Goal: Task Accomplishment & Management: Manage account settings

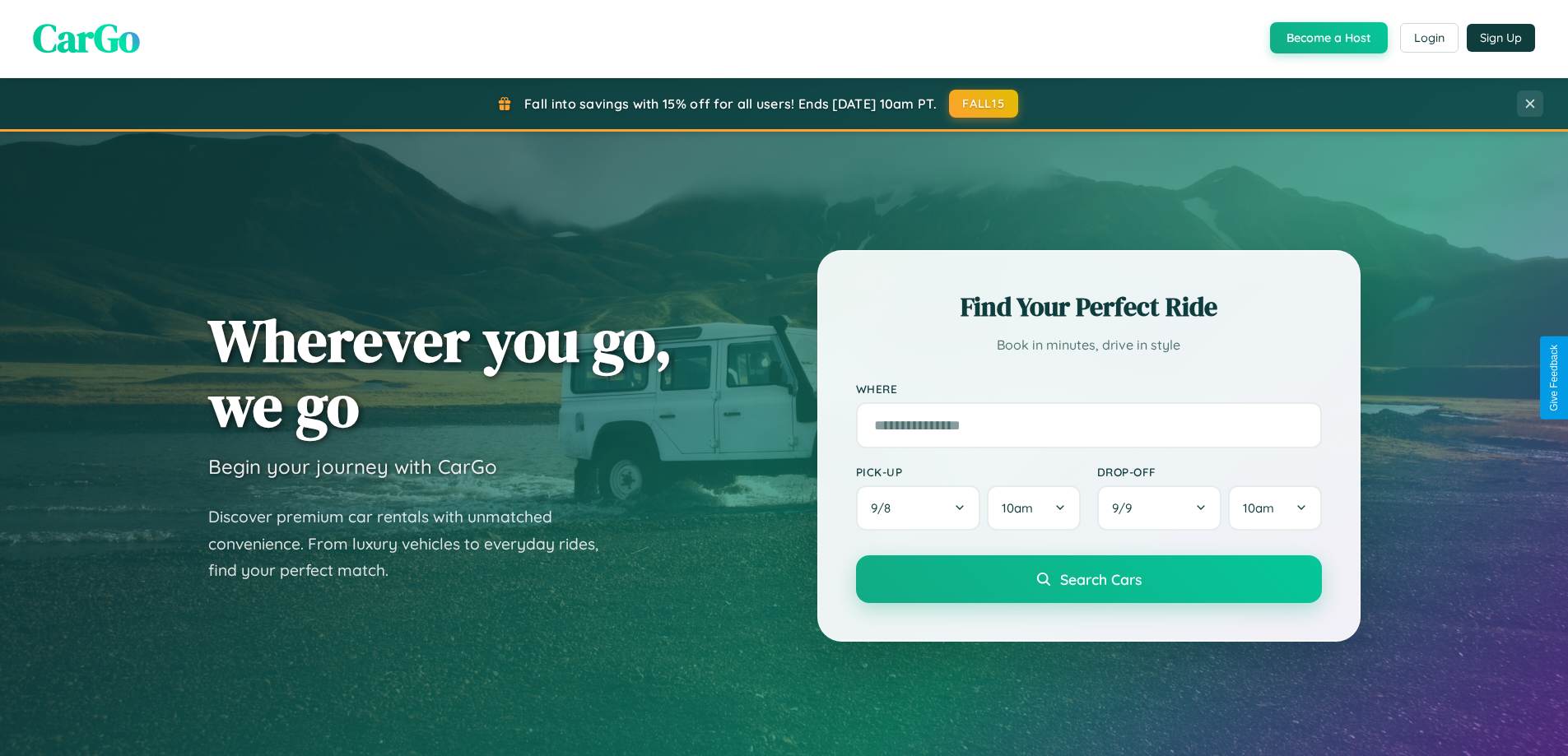
scroll to position [709, 0]
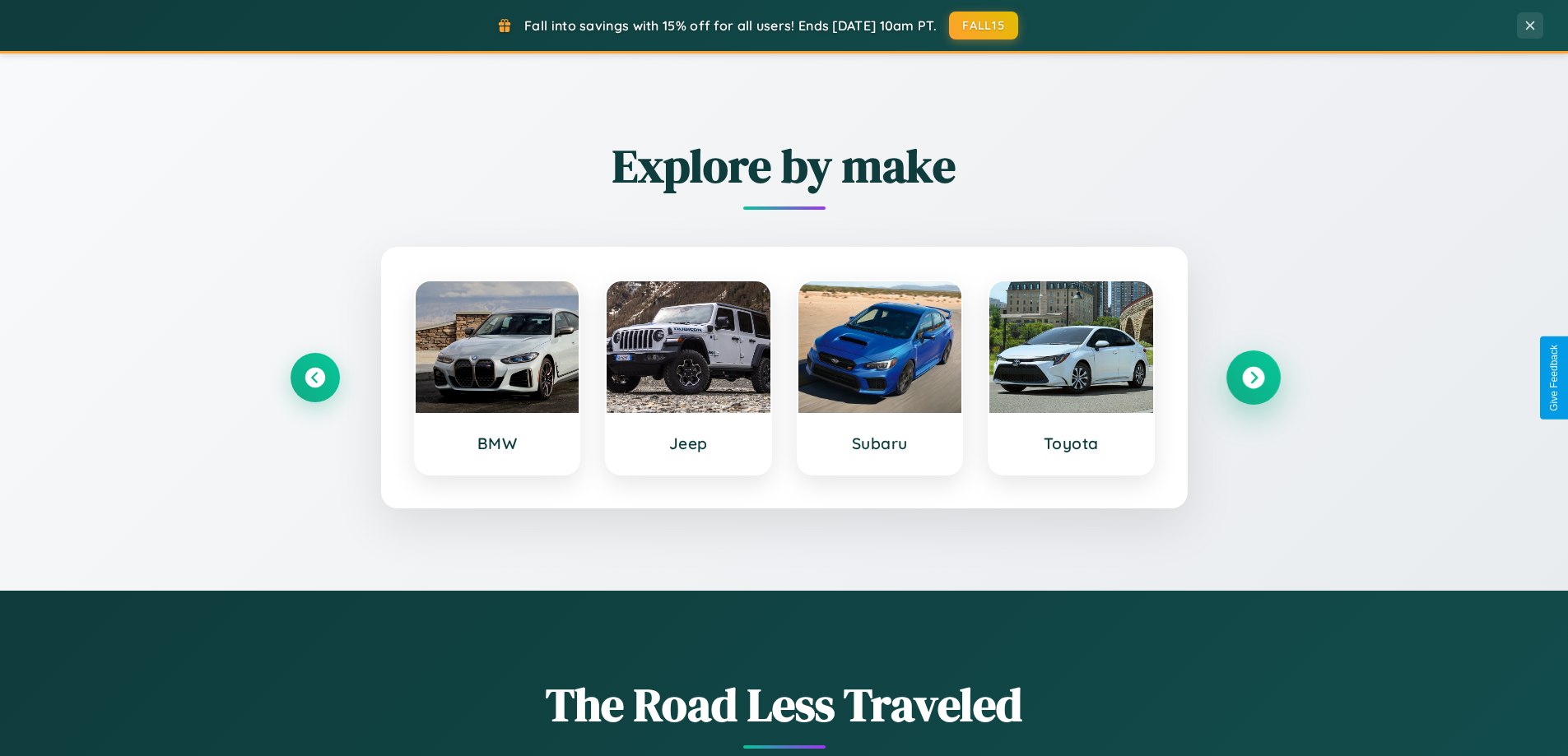
click at [1253, 378] on icon at bounding box center [1253, 378] width 23 height 23
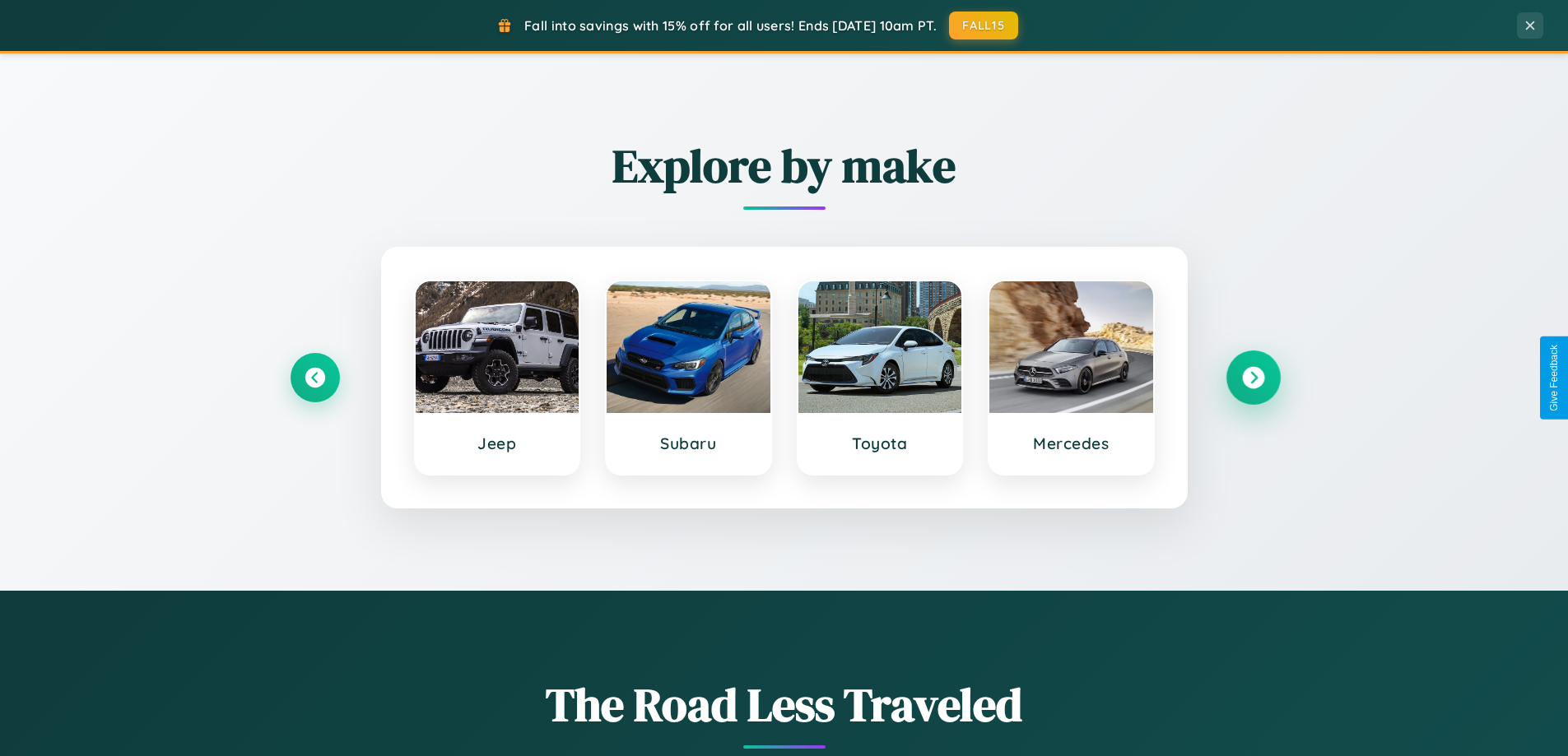
click at [1253, 378] on icon at bounding box center [1253, 378] width 23 height 23
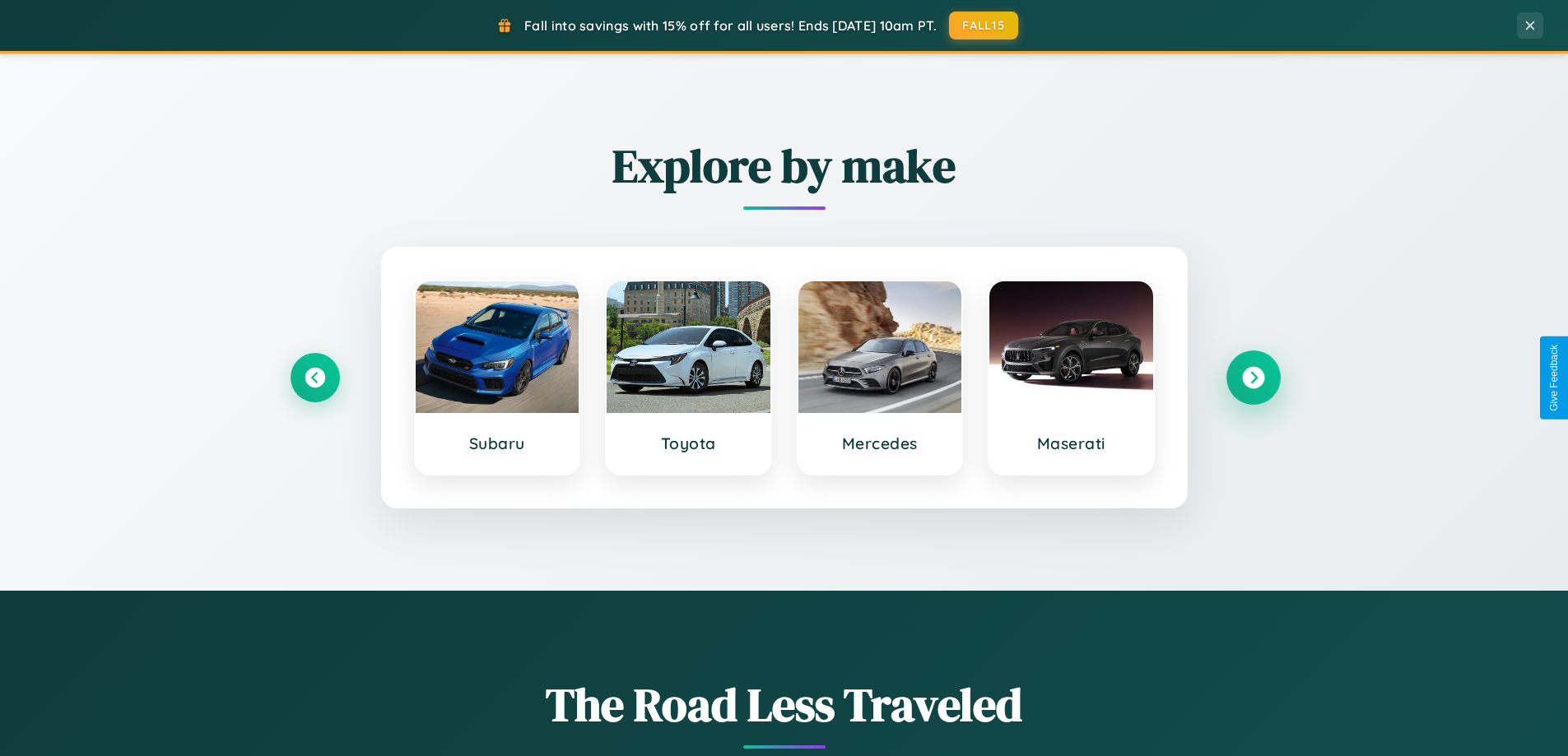
click at [1253, 378] on icon at bounding box center [1253, 378] width 23 height 23
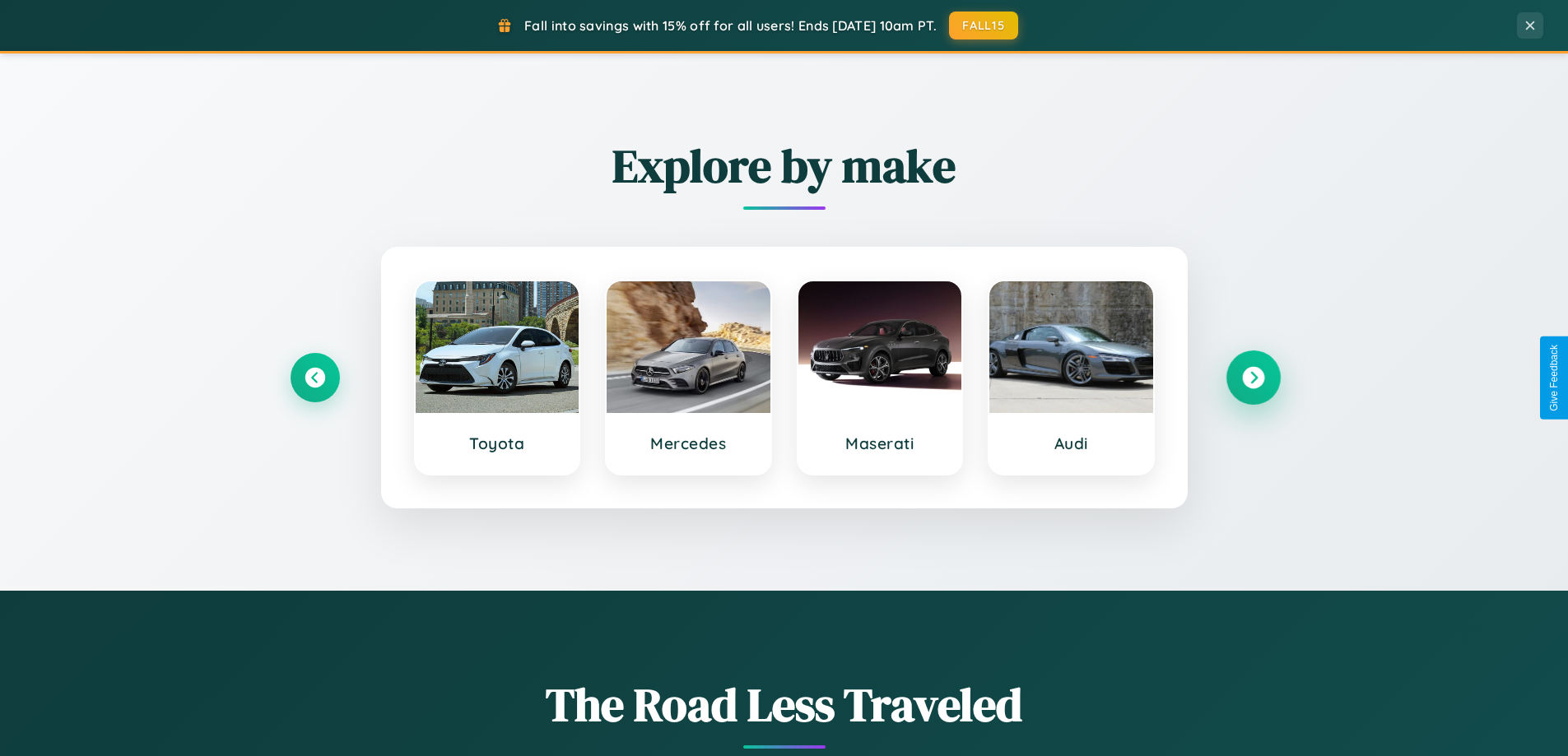
click at [1253, 378] on icon at bounding box center [1253, 378] width 23 height 23
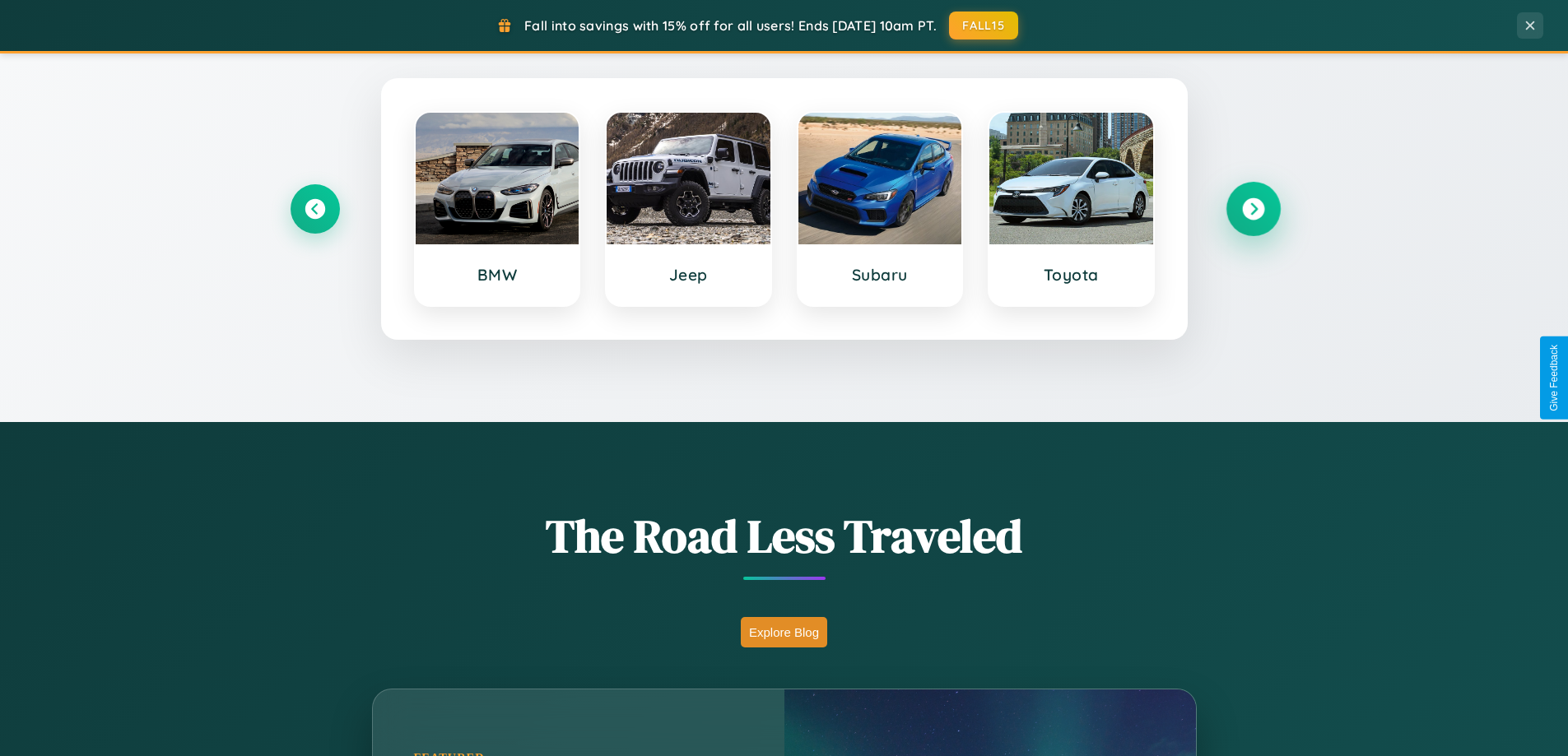
scroll to position [1132, 0]
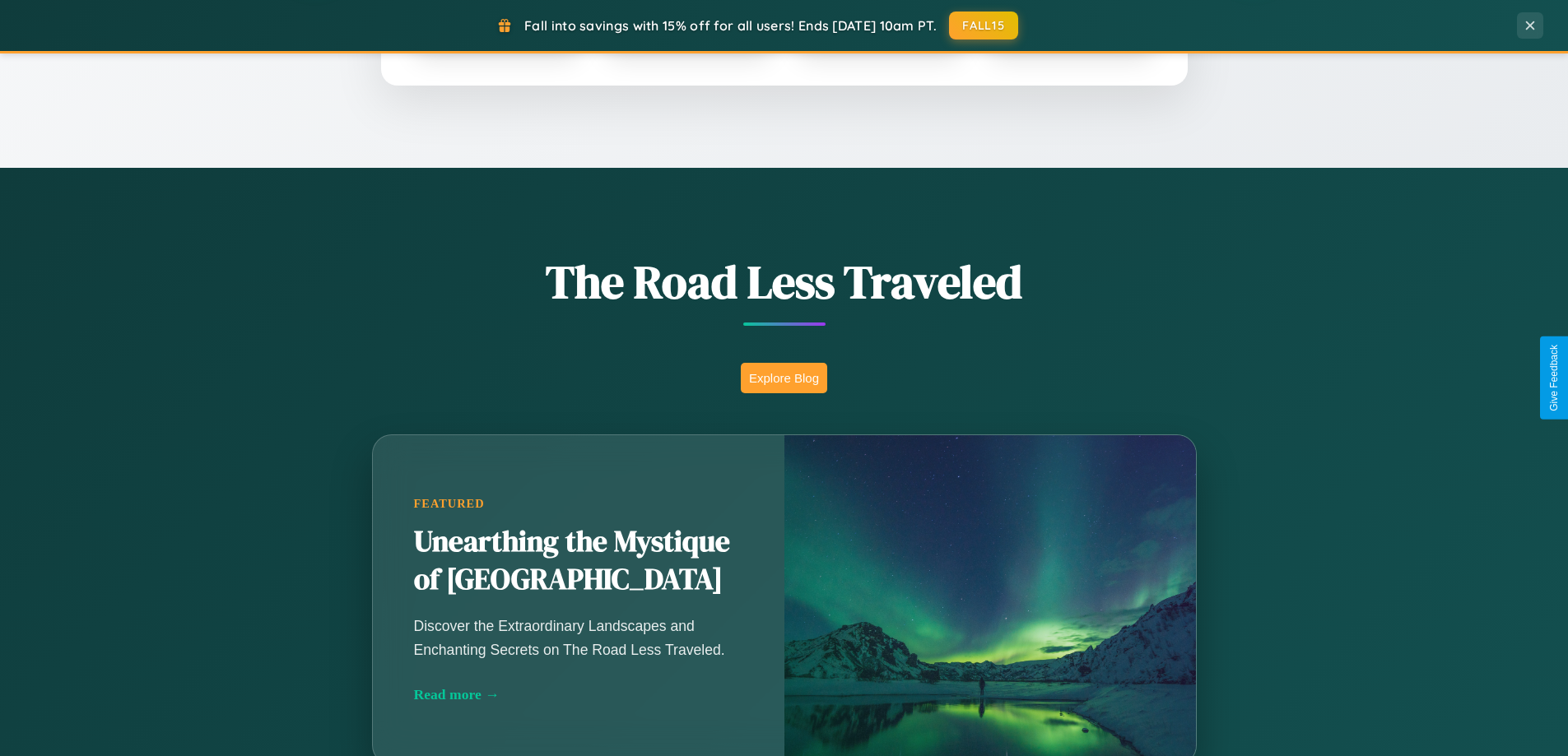
click at [784, 378] on button "Explore Blog" at bounding box center [784, 378] width 86 height 30
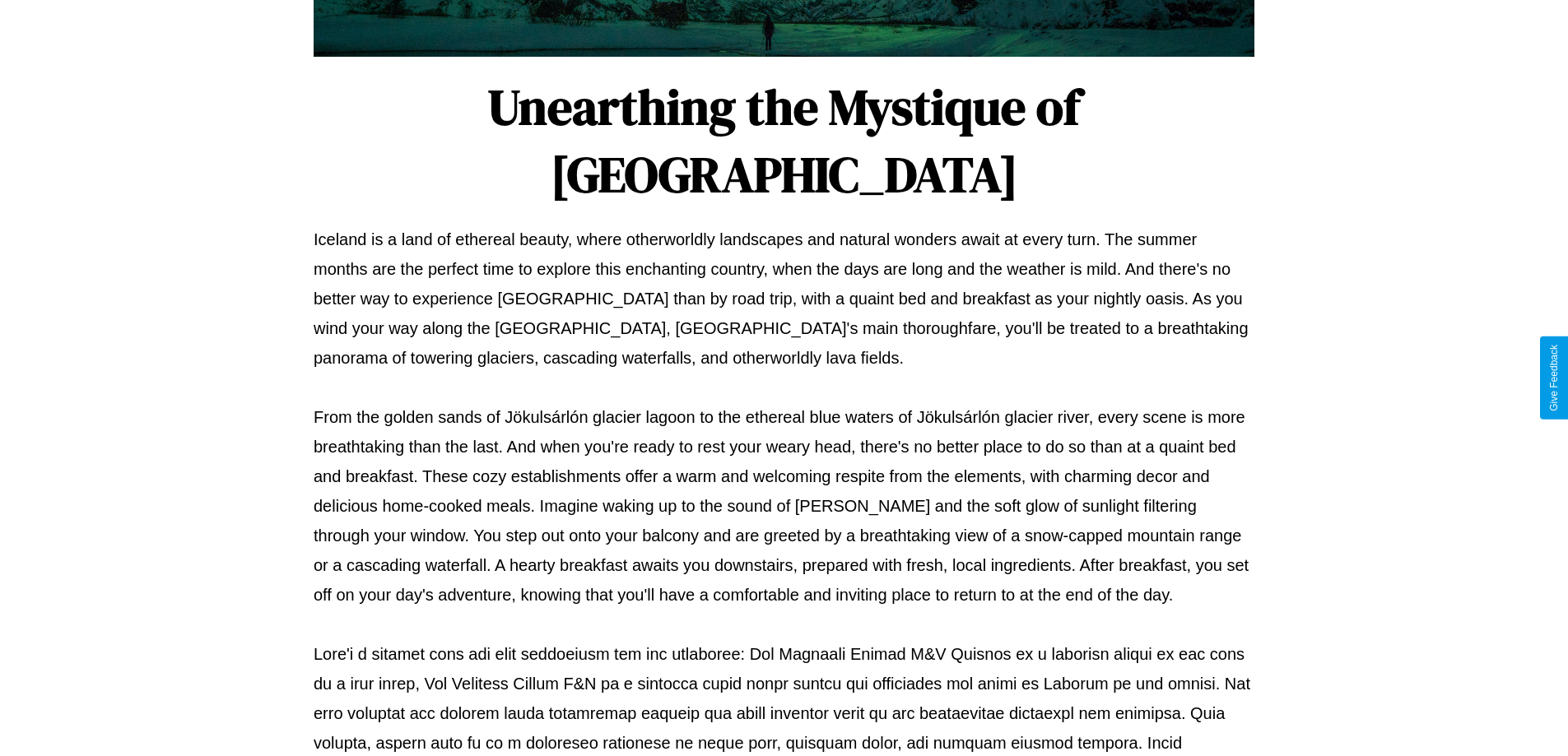
scroll to position [532, 0]
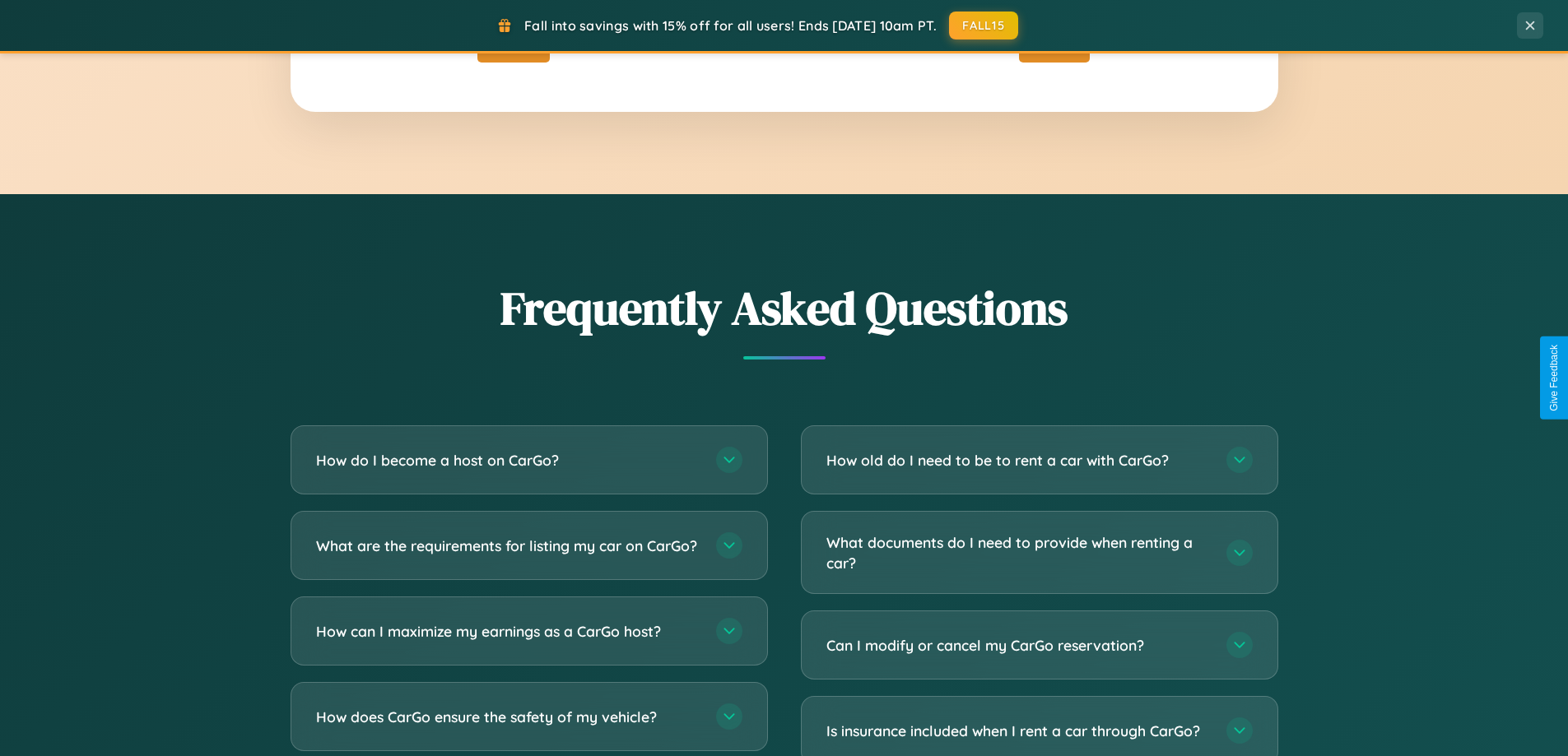
scroll to position [3166, 0]
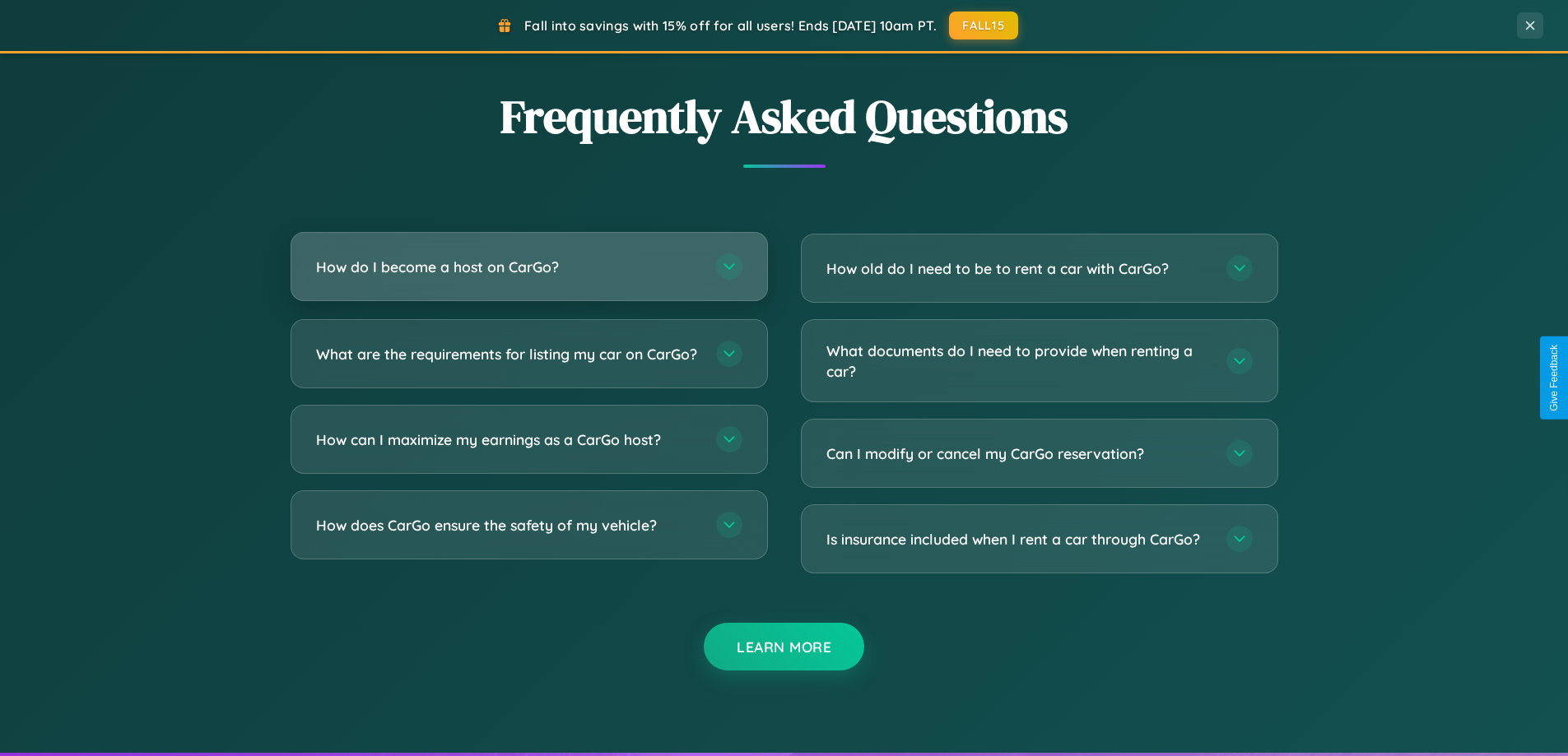
click at [528, 266] on h3 "How do I become a host on CarGo?" at bounding box center [508, 267] width 384 height 21
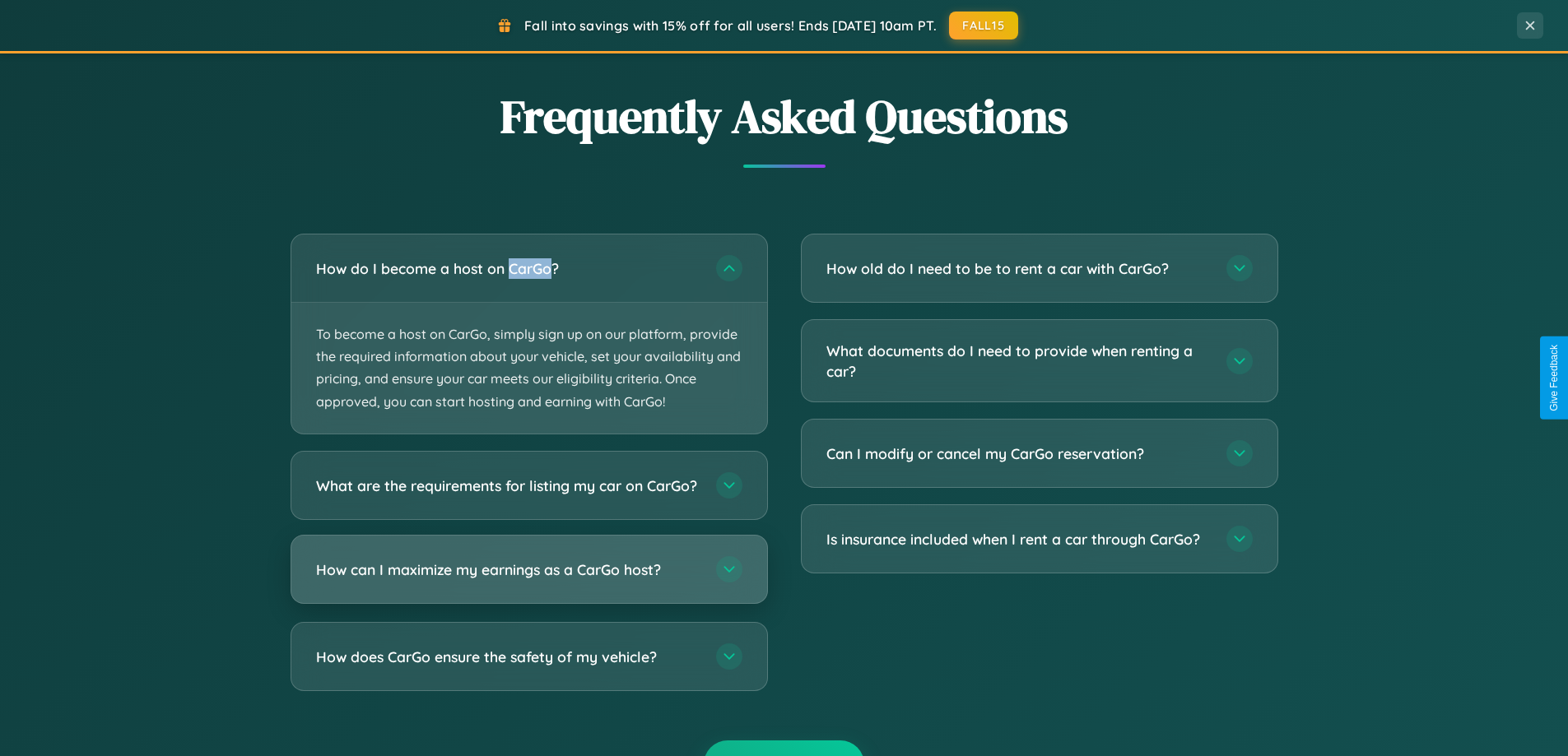
click at [528, 579] on h3 "How can I maximize my earnings as a CarGo host?" at bounding box center [508, 568] width 384 height 21
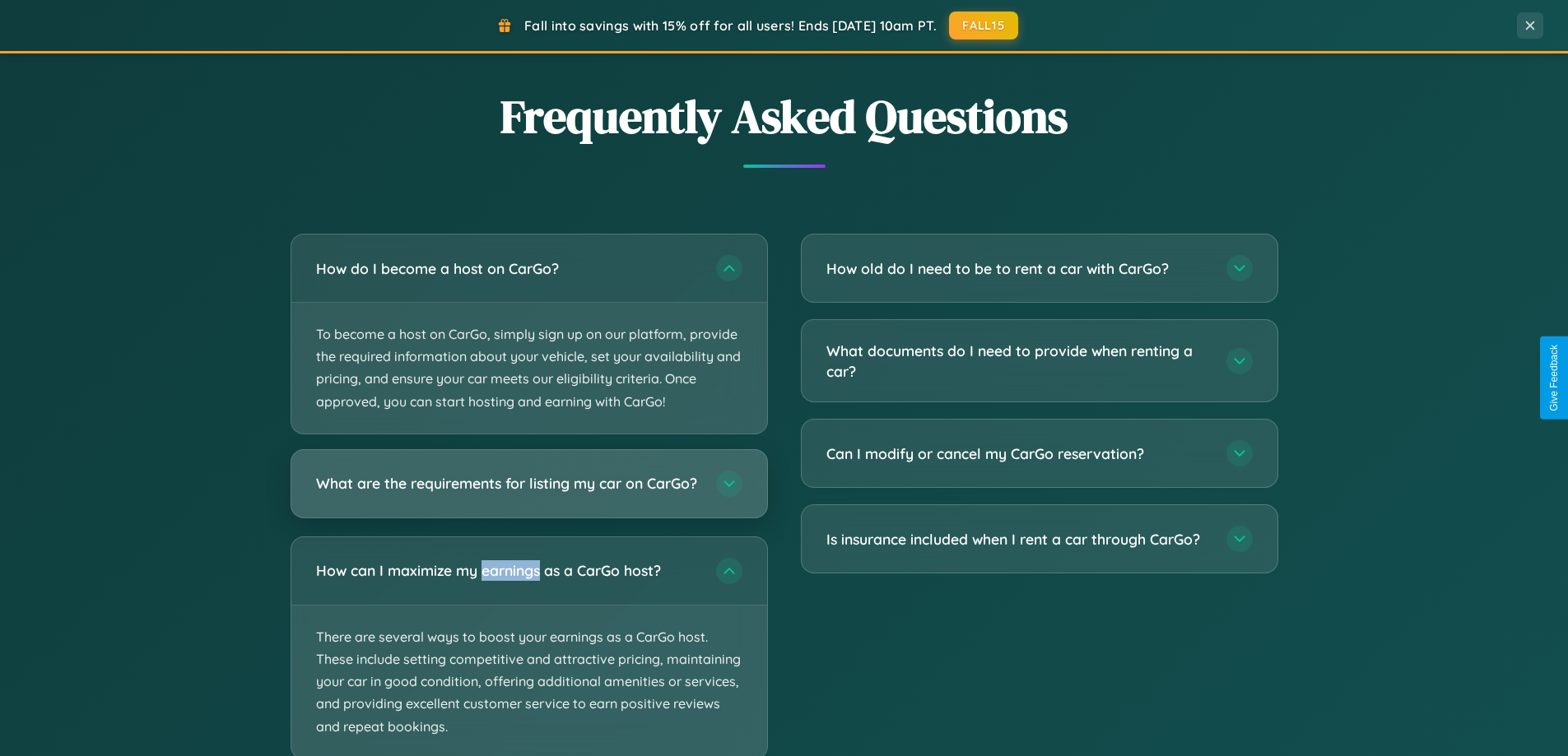
click at [528, 491] on h3 "What are the requirements for listing my car on CarGo?" at bounding box center [508, 483] width 384 height 21
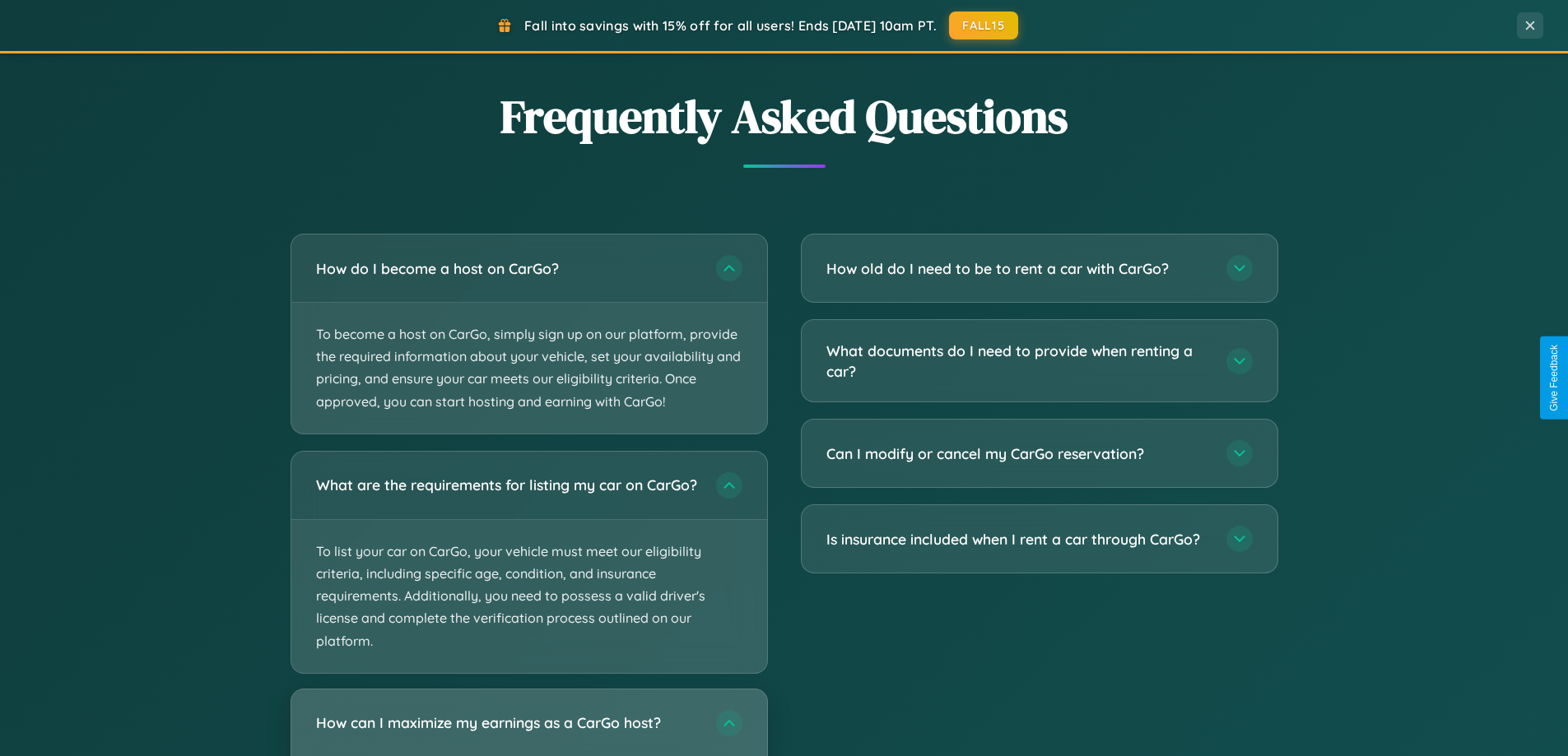
click at [528, 729] on h3 "How can I maximize my earnings as a CarGo host?" at bounding box center [508, 722] width 384 height 21
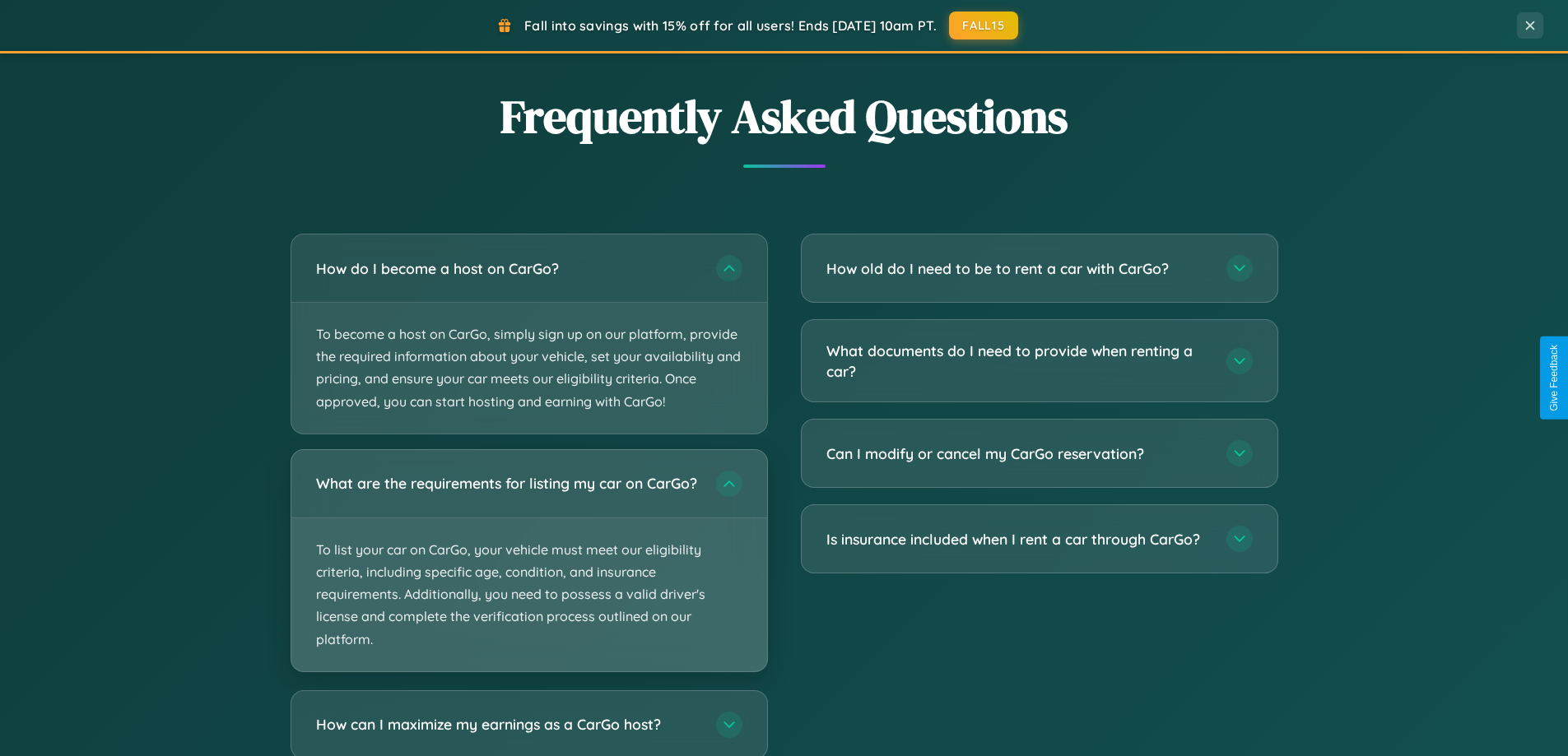
click at [528, 567] on p "To list your car on CarGo, your vehicle must meet our eligibility criteria, inc…" at bounding box center [528, 594] width 476 height 153
click at [528, 567] on p "To list your car on CarGo, your vehicle must meet our eligibility criteria, inc…" at bounding box center [528, 594] width 476 height 153
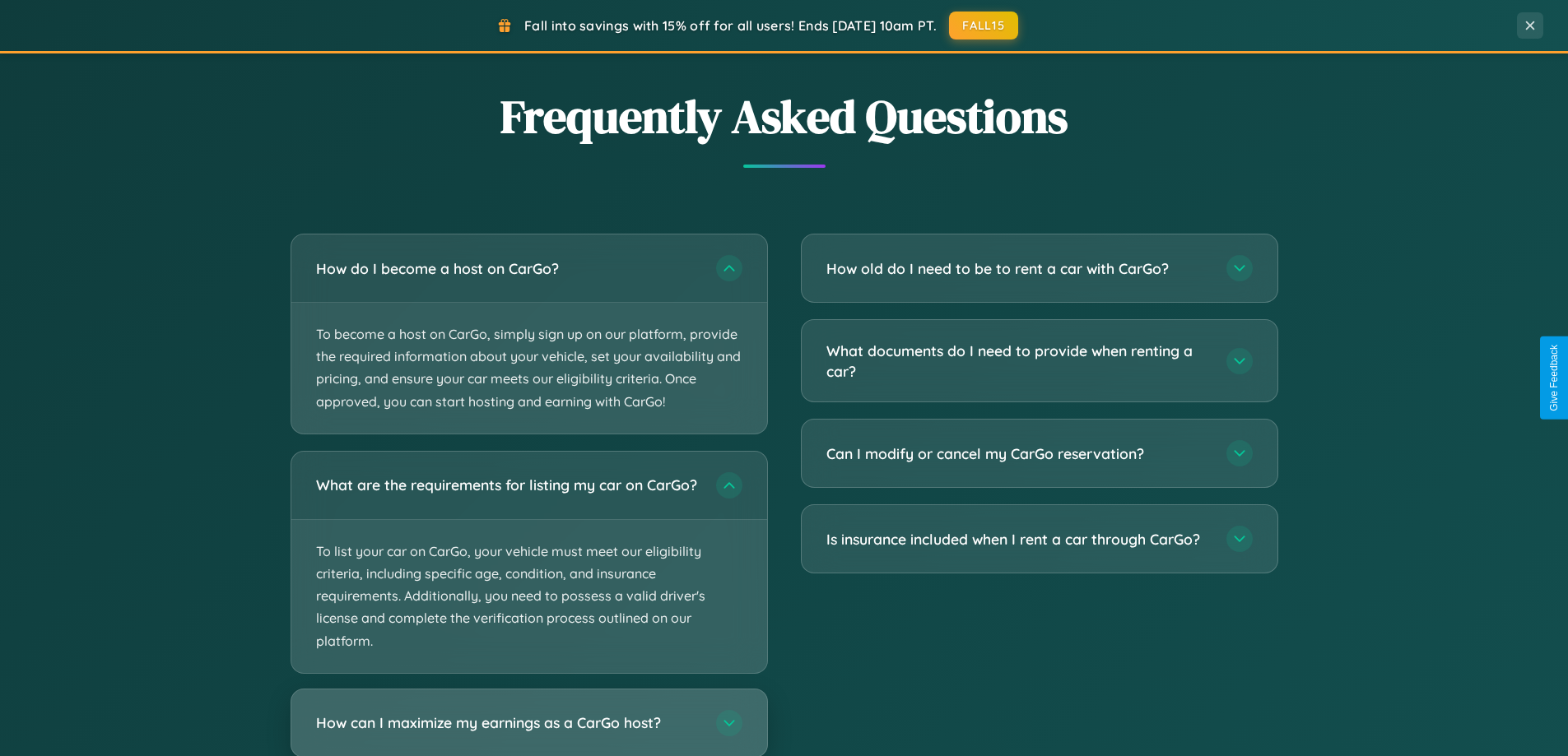
click at [528, 730] on h3 "How can I maximize my earnings as a CarGo host?" at bounding box center [508, 722] width 384 height 21
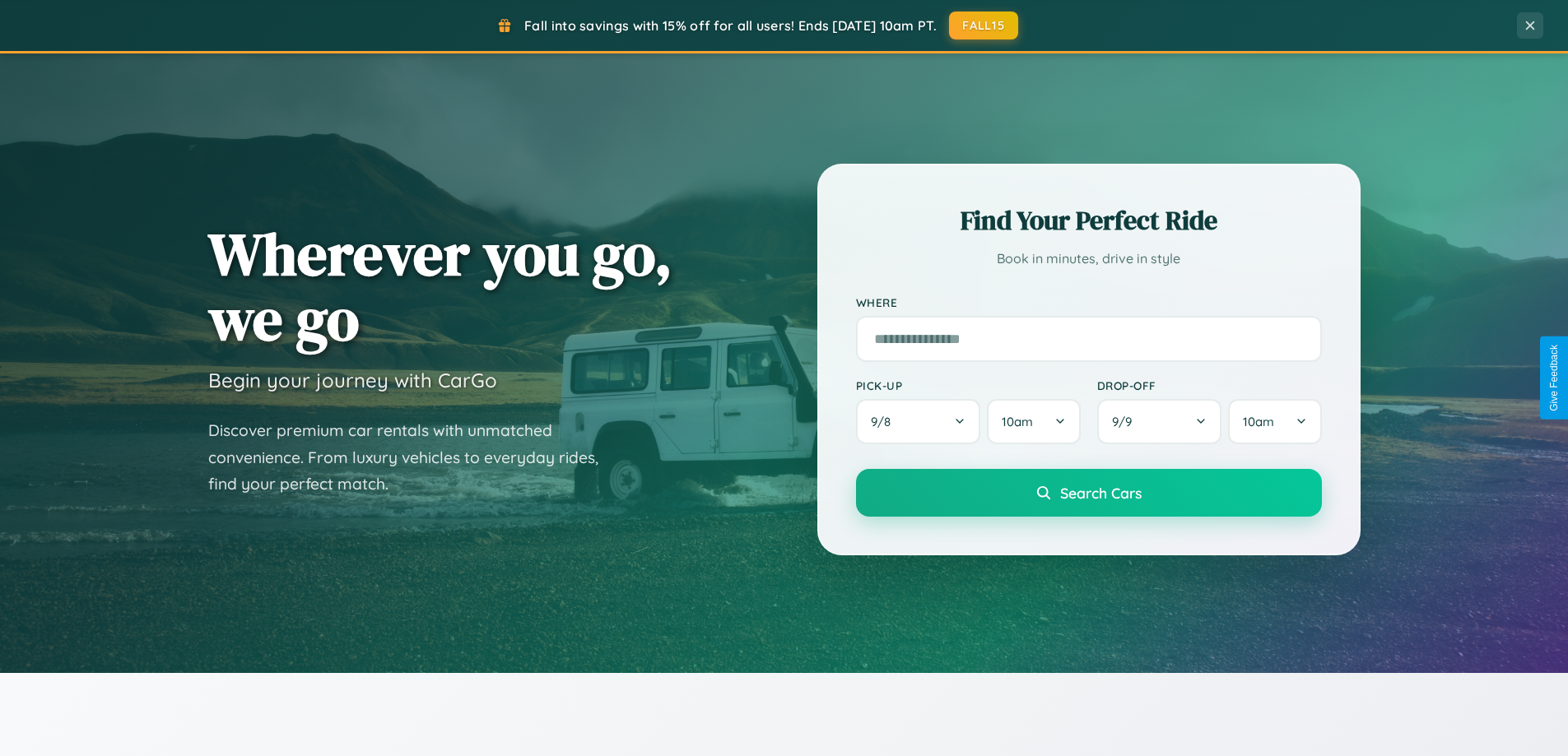
scroll to position [0, 0]
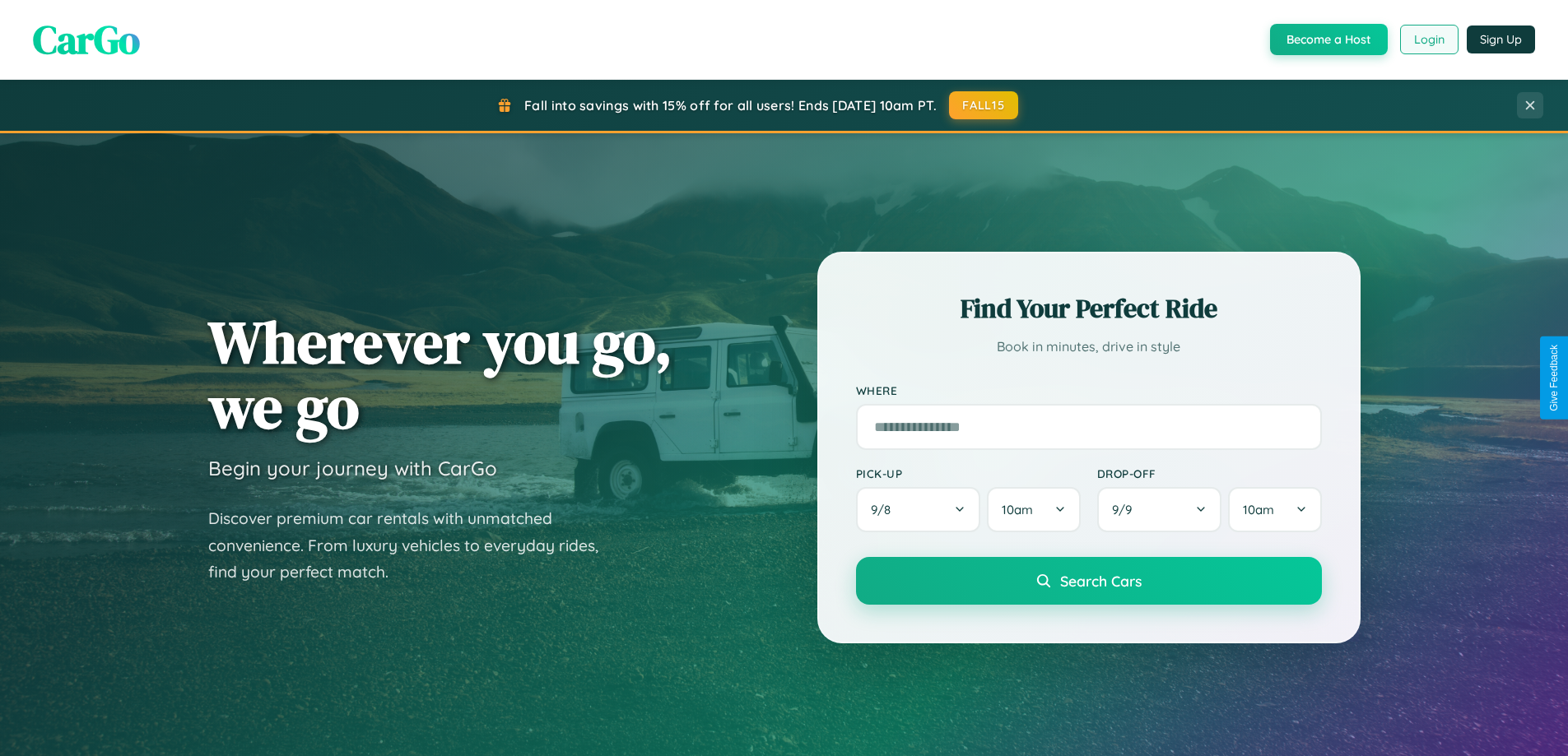
click at [1428, 39] on button "Login" at bounding box center [1429, 39] width 58 height 30
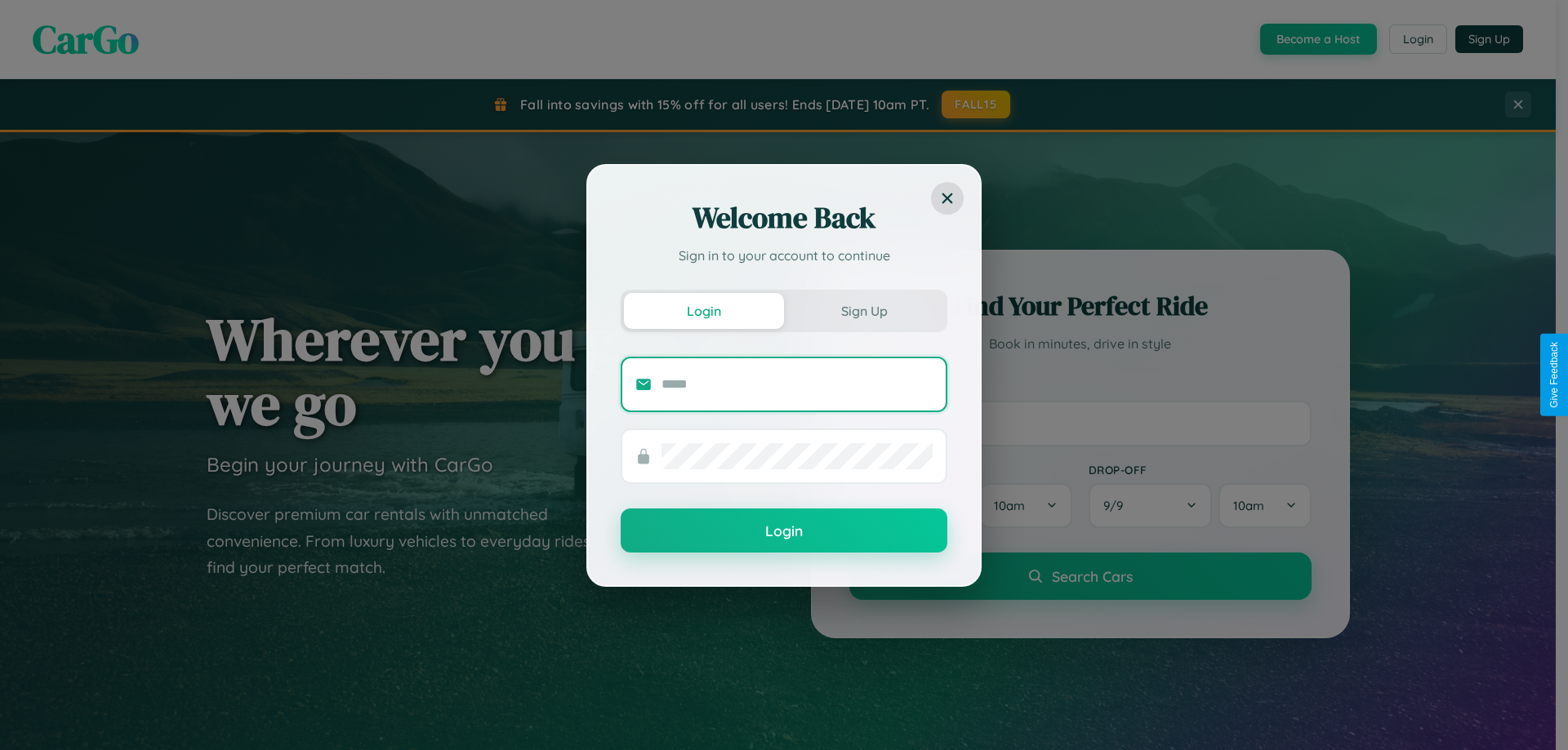
click at [797, 383] on input "text" at bounding box center [796, 384] width 271 height 26
type input "**********"
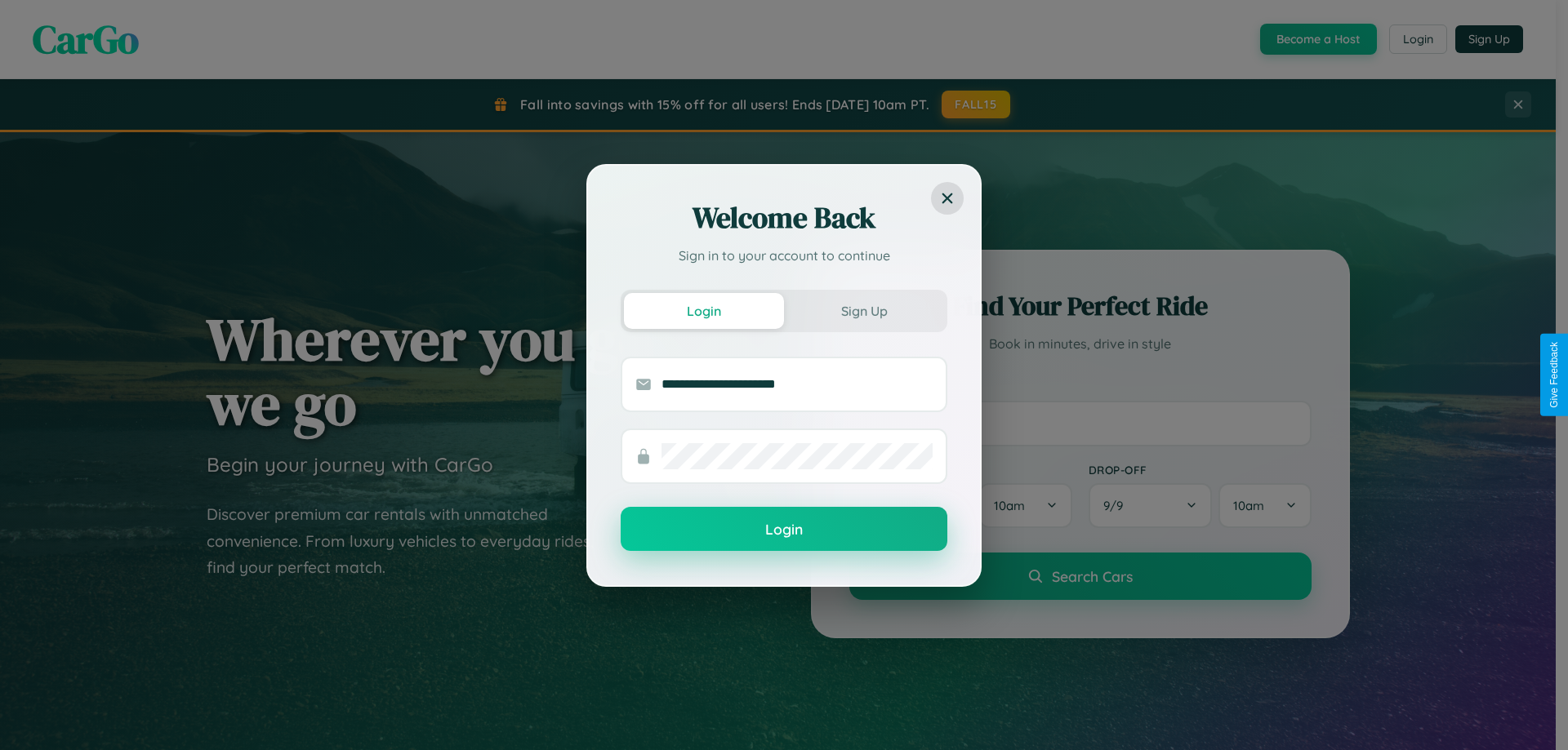
click at [784, 529] on button "Login" at bounding box center [783, 529] width 327 height 44
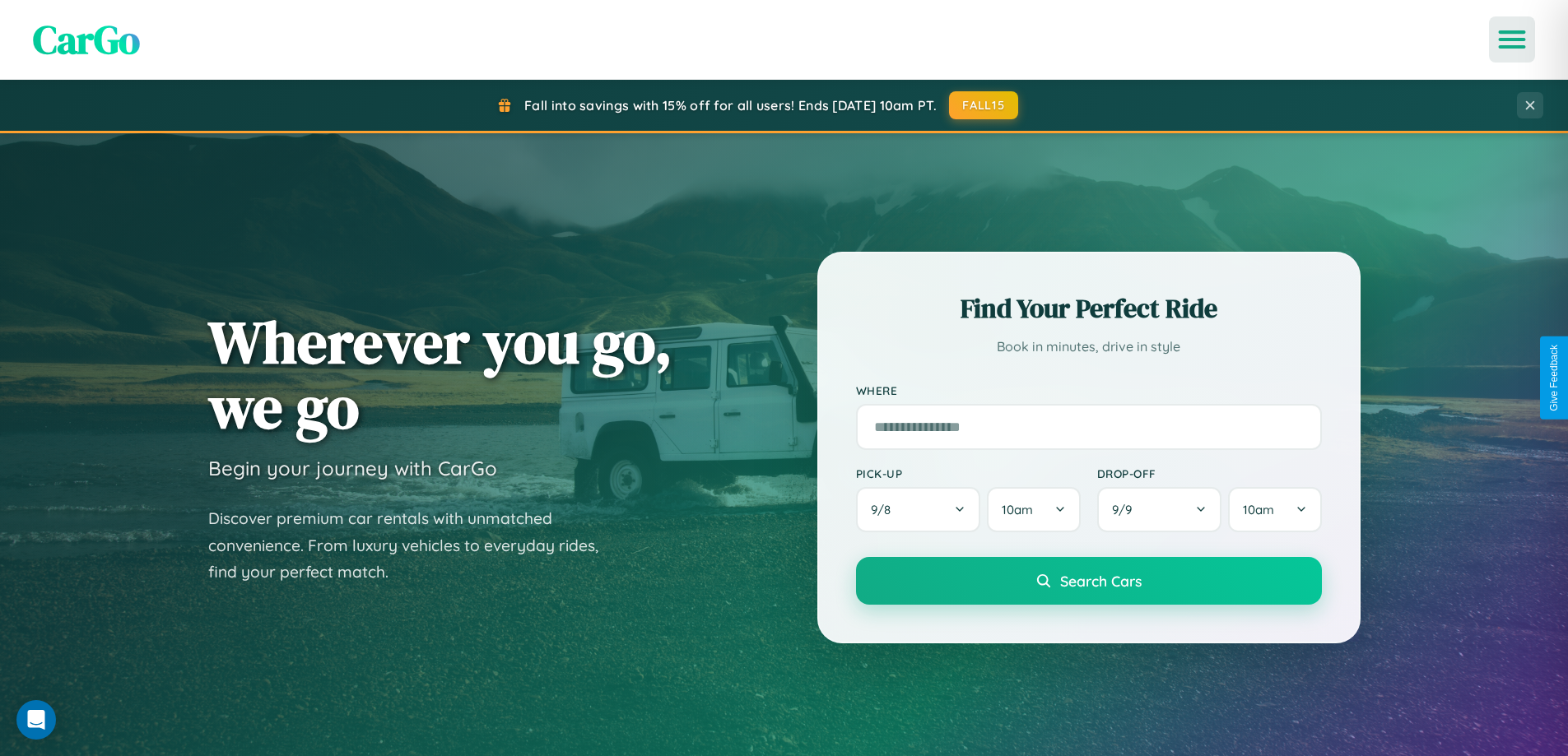
click at [1512, 39] on icon "Open menu" at bounding box center [1512, 39] width 23 height 15
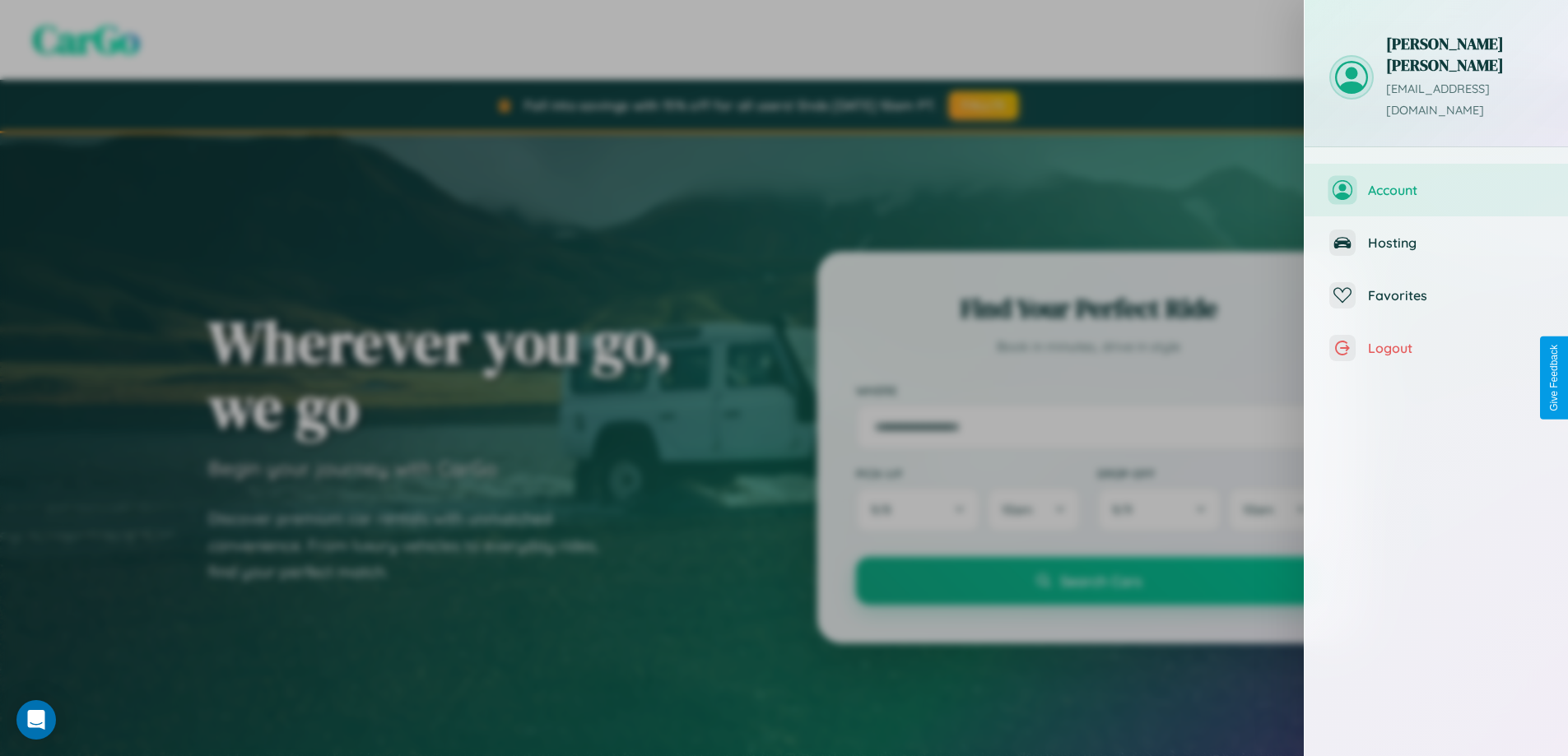
click at [1436, 182] on span "Account" at bounding box center [1455, 190] width 175 height 17
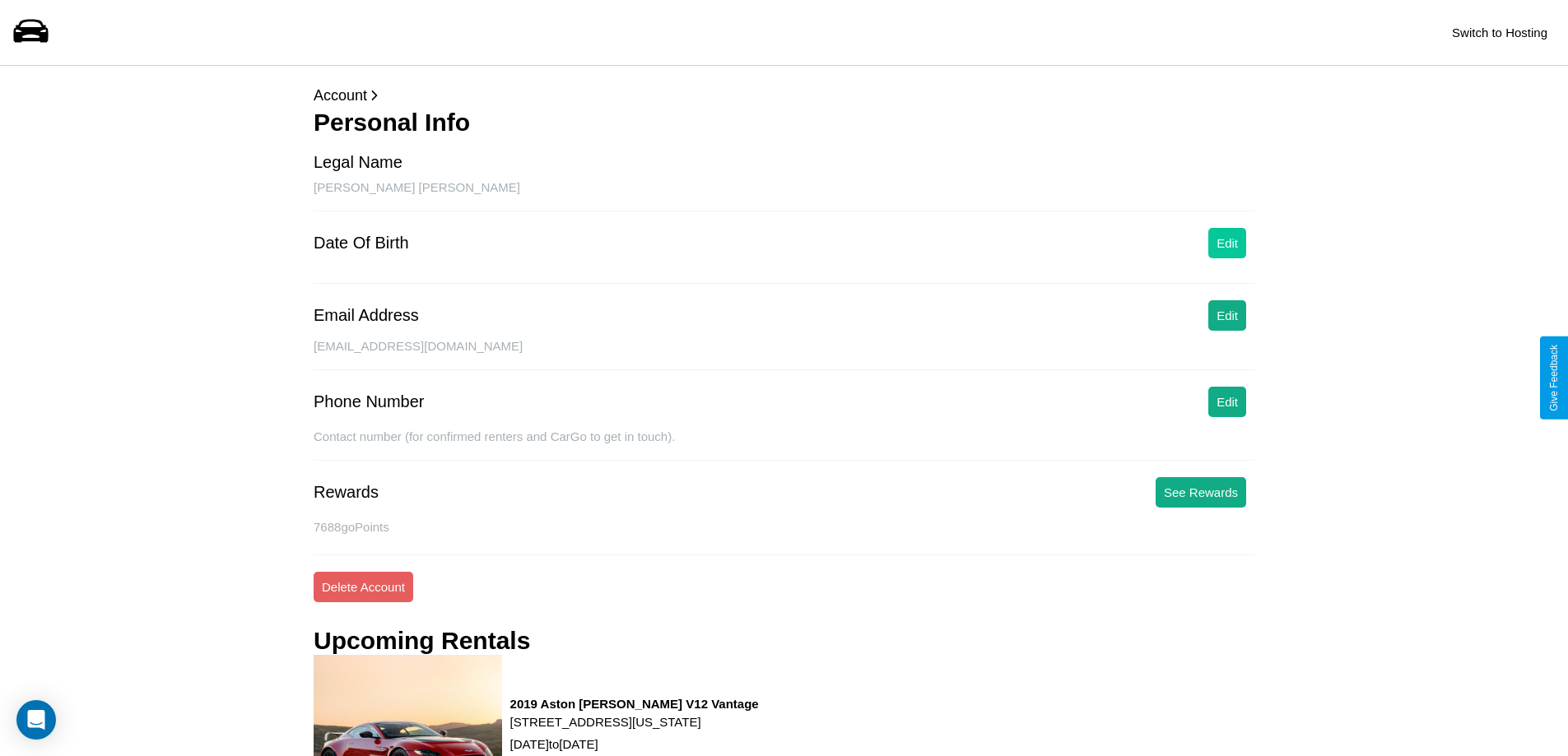
click at [1227, 243] on button "Edit" at bounding box center [1226, 243] width 38 height 30
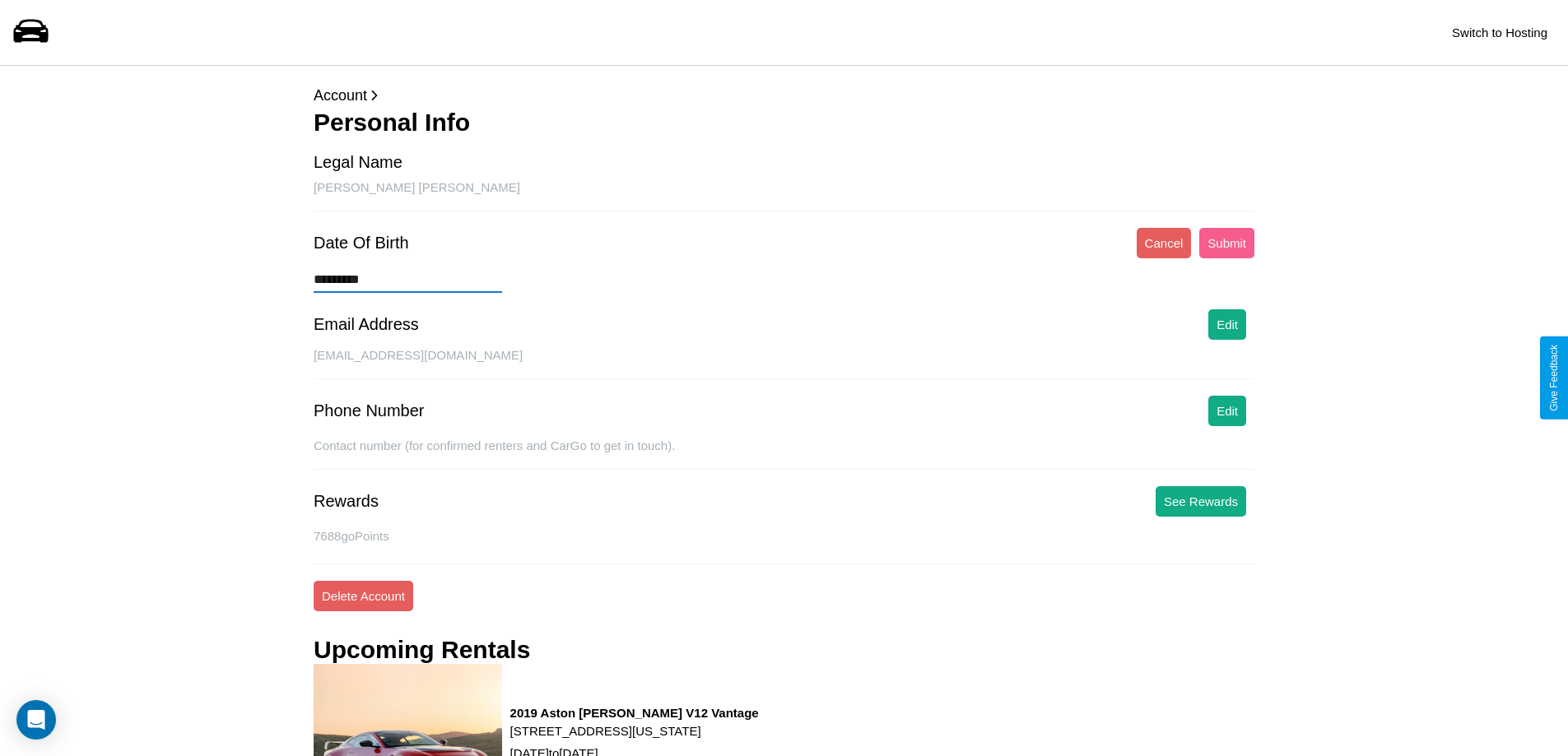
type input "**********"
